Goal: Find specific page/section: Find specific page/section

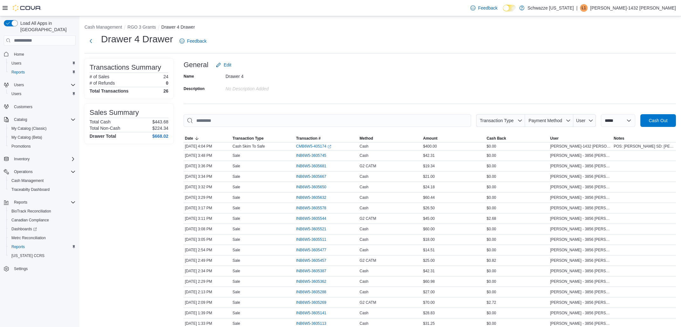
click at [651, 7] on p "Lacy-1432 Manning" at bounding box center [633, 8] width 86 height 8
click at [629, 59] on button "Sign Out" at bounding box center [644, 63] width 58 height 10
